Goal: Check status: Check status

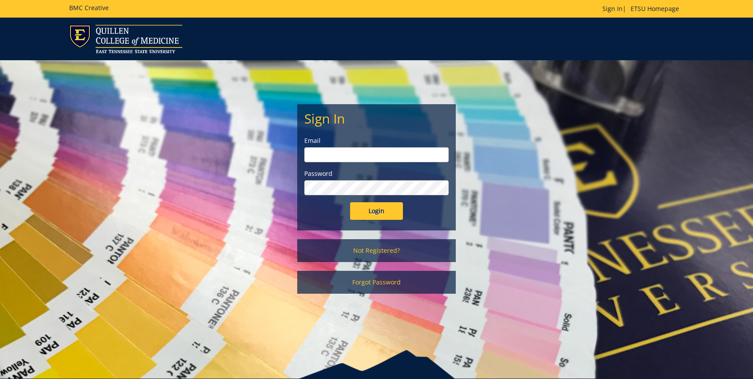
click at [377, 162] on input "email" at bounding box center [376, 154] width 144 height 15
type input "kirbyhl@etsu.edu"
click at [350, 202] on input "Login" at bounding box center [376, 211] width 53 height 18
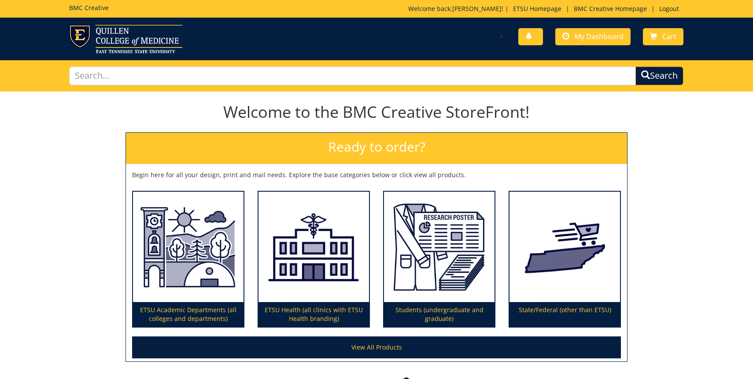
scroll to position [68, 0]
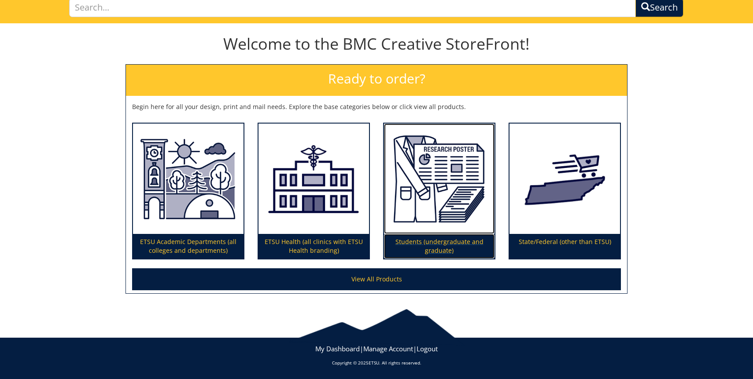
click at [427, 242] on p "Students (undergraduate and graduate)" at bounding box center [439, 246] width 110 height 25
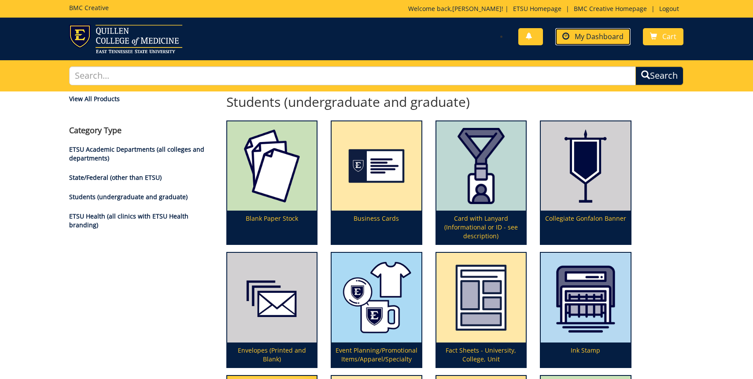
click at [599, 37] on span "My Dashboard" at bounding box center [598, 37] width 49 height 10
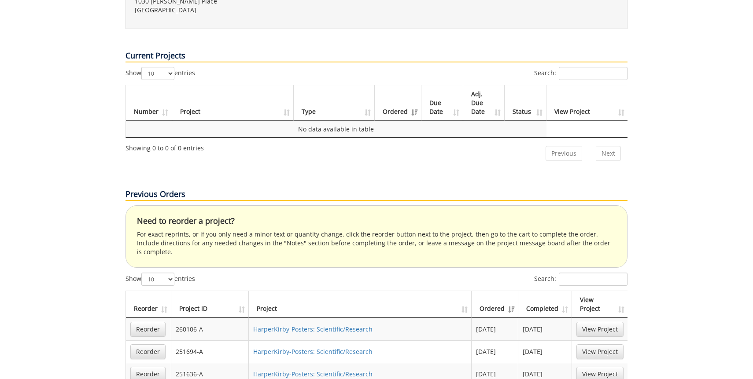
scroll to position [355, 0]
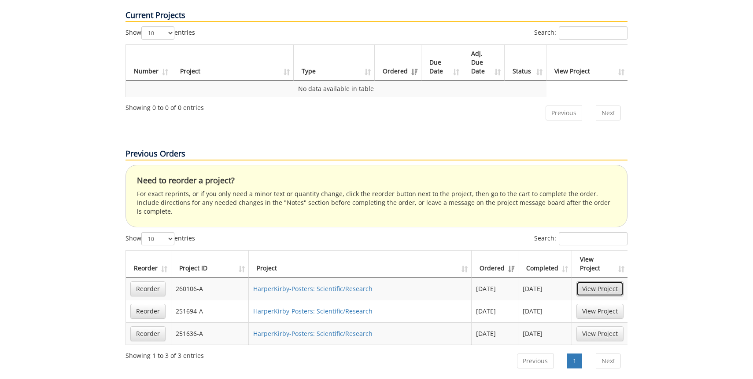
click at [596, 282] on link "View Project" at bounding box center [599, 289] width 47 height 15
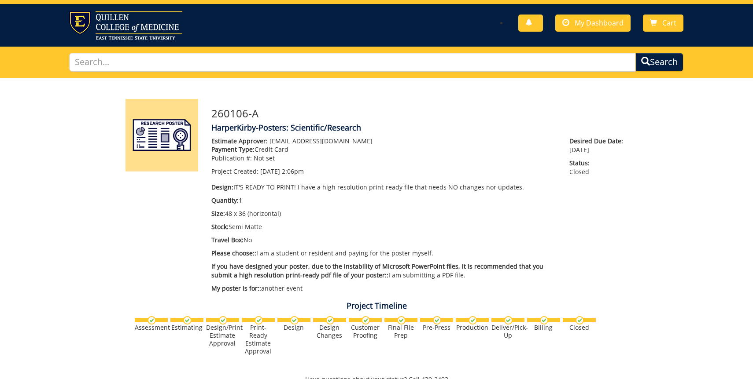
scroll to position [22, 0]
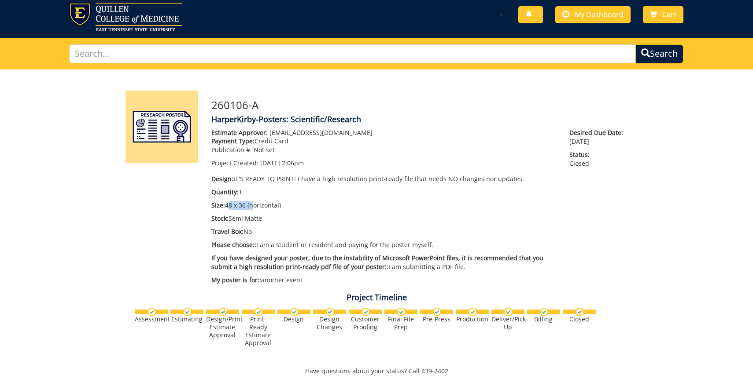
drag, startPoint x: 249, startPoint y: 203, endPoint x: 225, endPoint y: 203, distance: 24.2
click at [225, 203] on p "Size: 48 x 36 (horizontal)" at bounding box center [383, 205] width 345 height 9
click at [267, 205] on p "Size: 48 x 36 (horizontal)" at bounding box center [383, 205] width 345 height 9
